Goal: Transaction & Acquisition: Purchase product/service

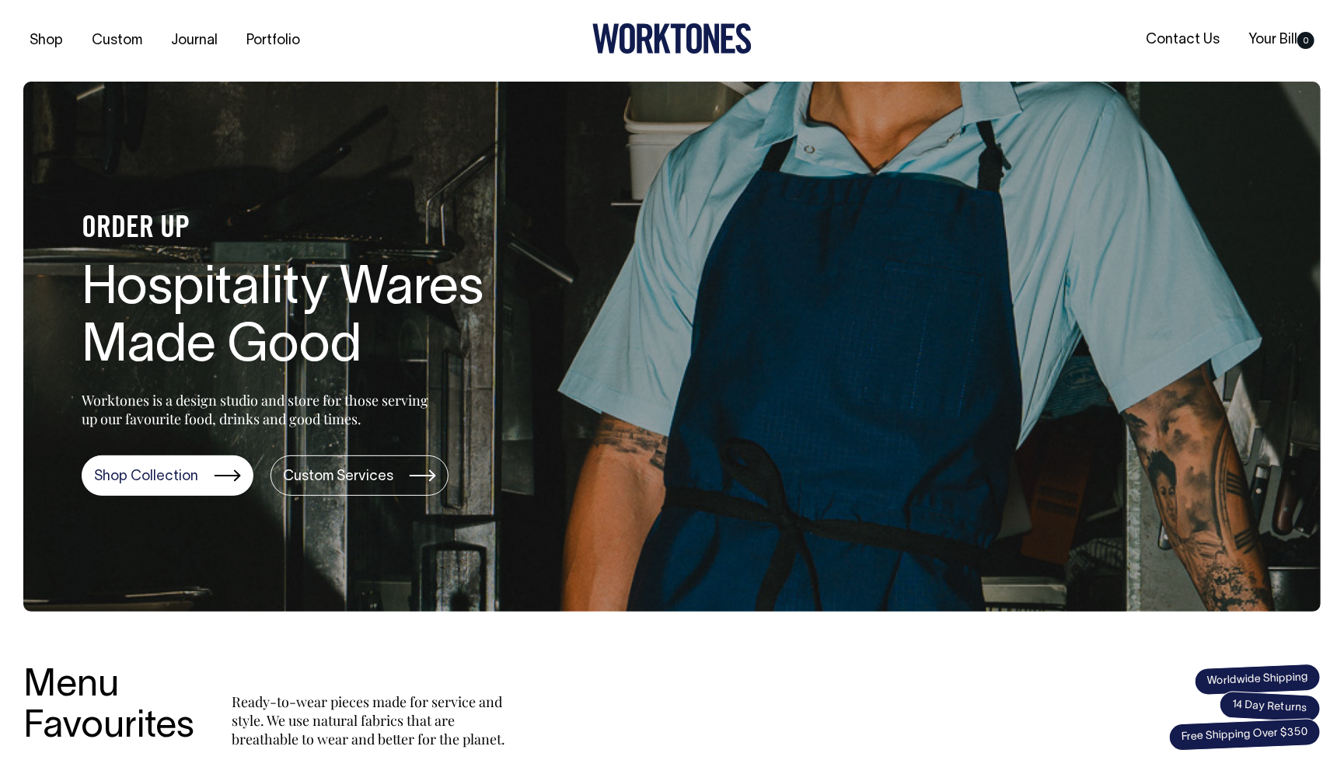
click at [73, 126] on section "ORDER UP Hospitality Wares Made Good Worktones is a design studio and store for…" at bounding box center [671, 347] width 1297 height 530
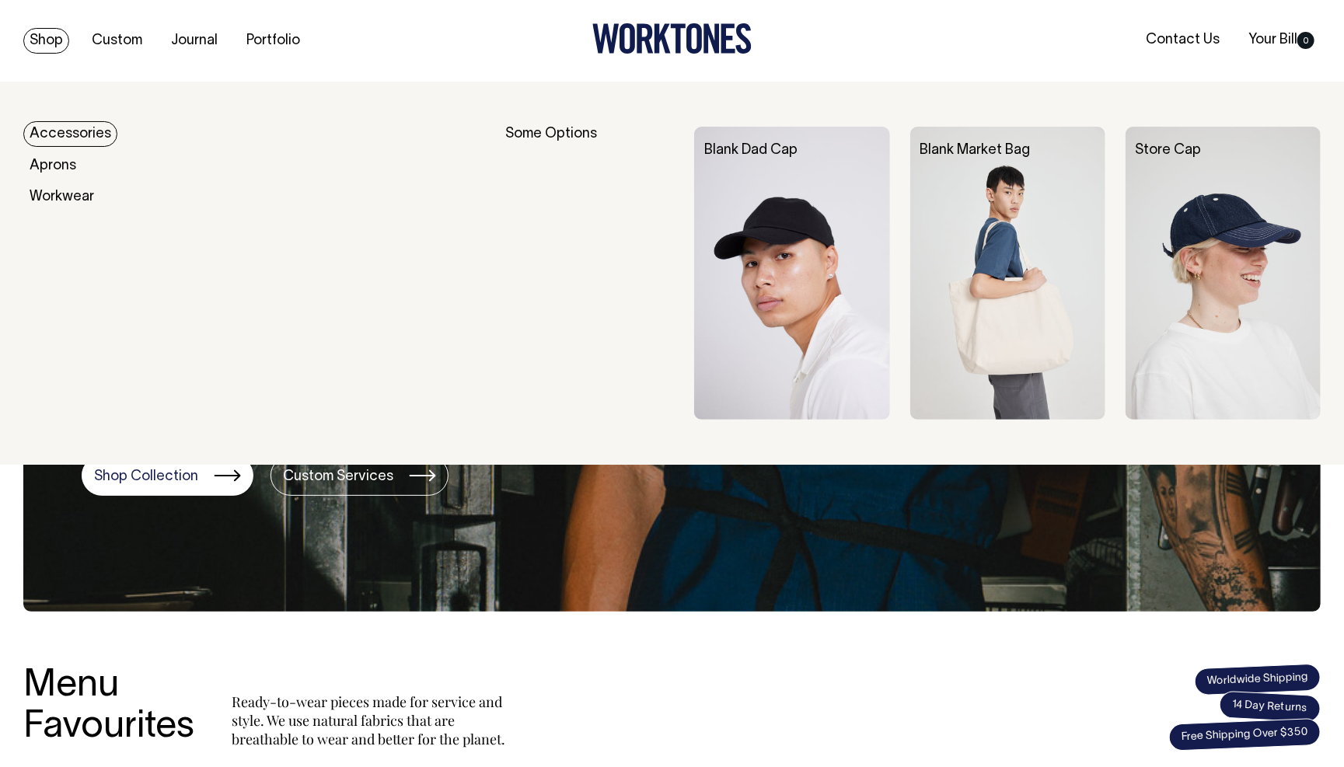
click at [49, 39] on link "Shop" at bounding box center [46, 41] width 46 height 26
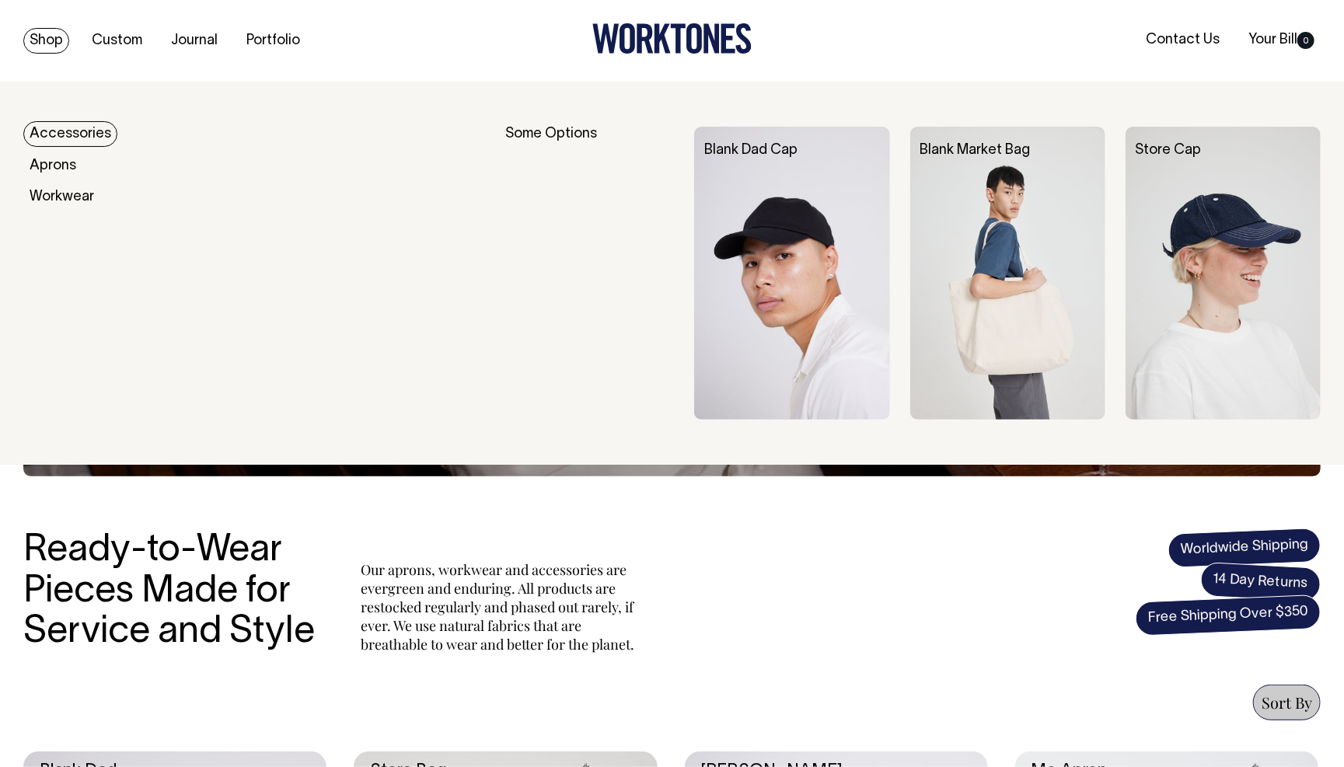
click at [51, 43] on link "Shop" at bounding box center [46, 41] width 46 height 26
click at [68, 128] on link "Accessories" at bounding box center [70, 134] width 94 height 26
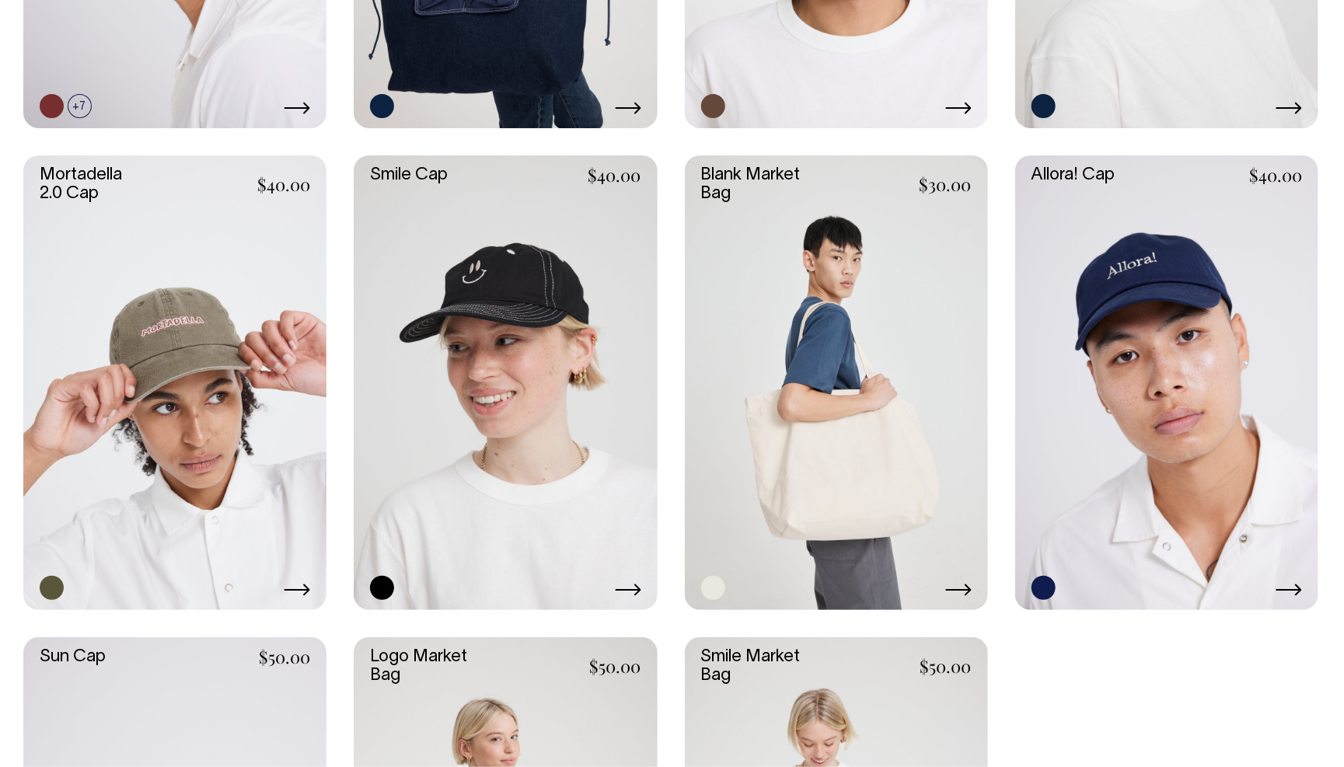
scroll to position [1078, 0]
